Goal: Navigation & Orientation: Find specific page/section

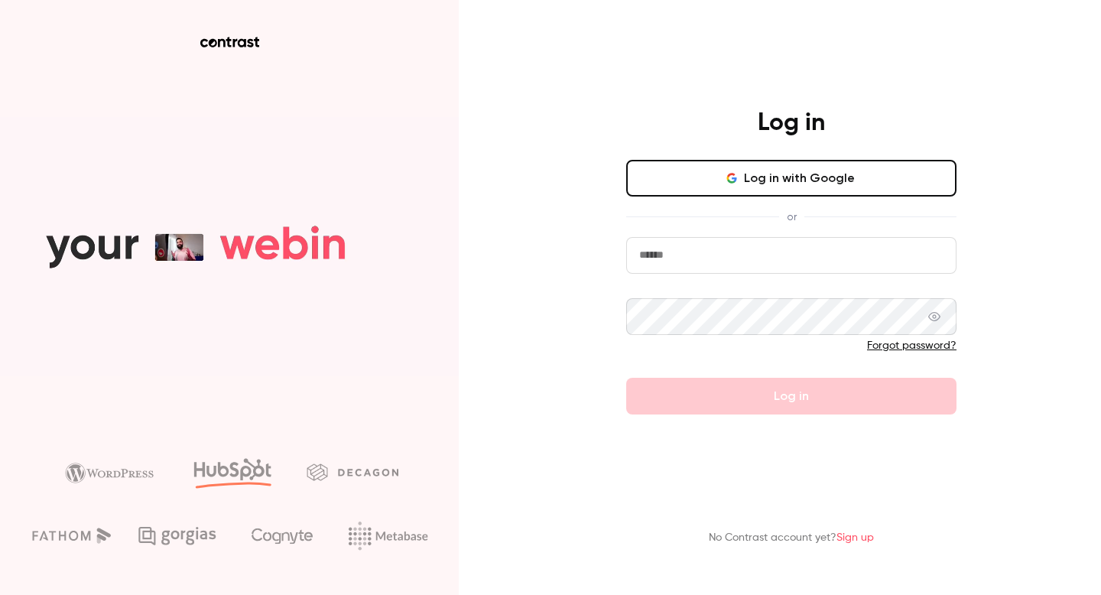
type input "**********"
click at [752, 180] on button "Log in with Google" at bounding box center [791, 178] width 330 height 37
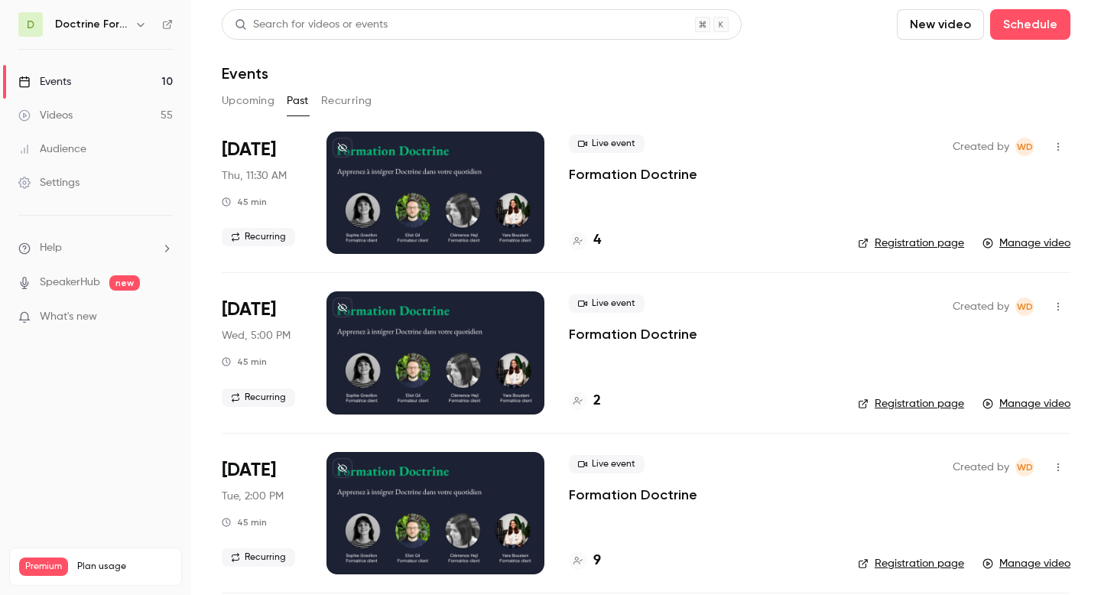
click at [127, 18] on h6 "Doctrine Formation Corporate" at bounding box center [91, 24] width 73 height 15
click at [103, 28] on h6 "Doctrine Formation Corporate" at bounding box center [91, 24] width 73 height 15
click at [139, 27] on icon "button" at bounding box center [141, 24] width 12 height 12
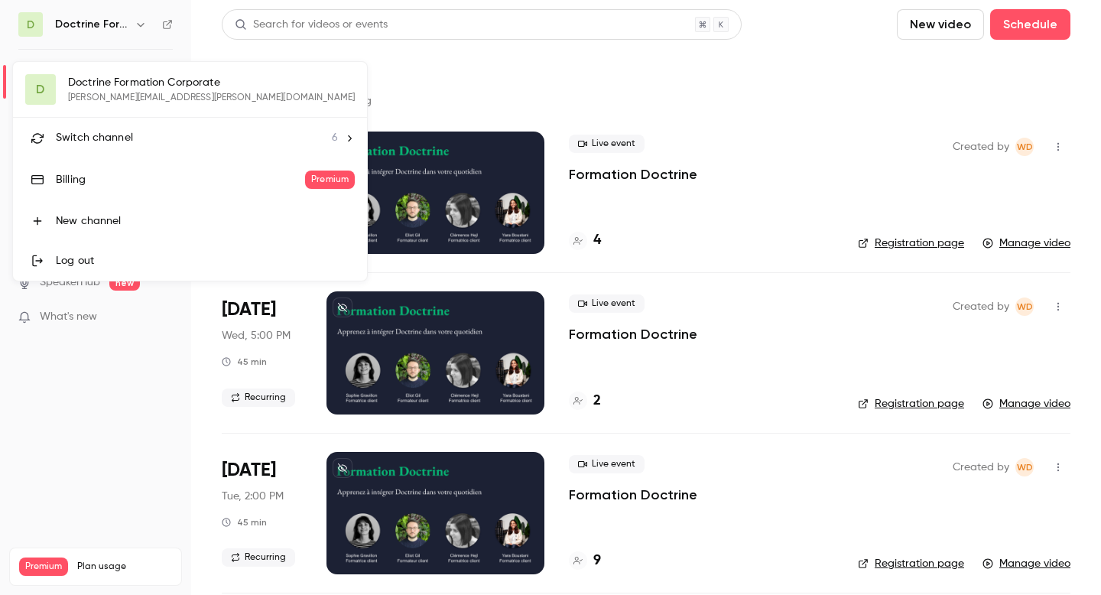
click at [76, 140] on span "Switch channel" at bounding box center [94, 138] width 77 height 16
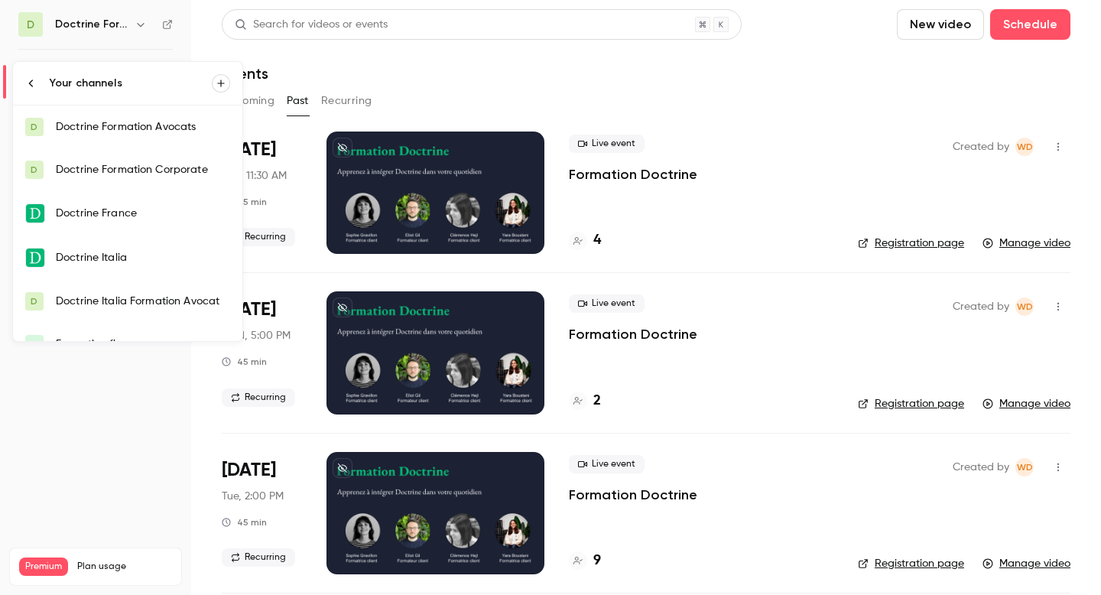
click at [104, 206] on div "Doctrine France" at bounding box center [143, 213] width 174 height 15
